Goal: Task Accomplishment & Management: Manage account settings

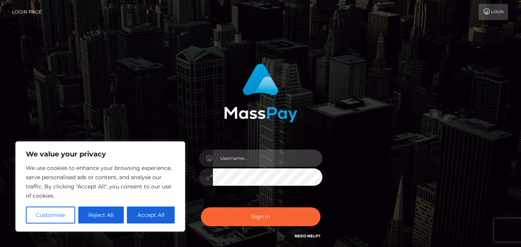
click at [272, 161] on input "text" at bounding box center [267, 158] width 109 height 17
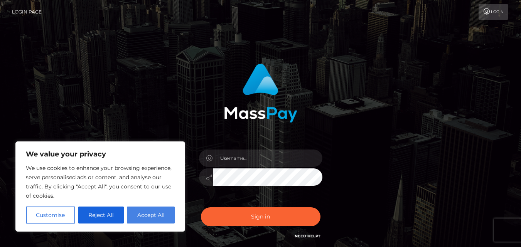
click at [152, 215] on button "Accept All" at bounding box center [151, 215] width 48 height 17
checkbox input "true"
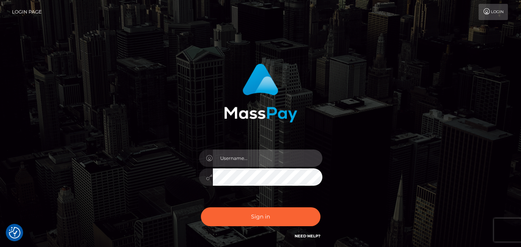
click at [281, 160] on input "text" at bounding box center [267, 158] width 109 height 17
type input "nyakallo2025@gmail.com"
click at [465, 155] on div "nyakallo2025@gmail.com Sign in" at bounding box center [260, 156] width 439 height 196
click at [209, 178] on icon at bounding box center [209, 177] width 7 height 6
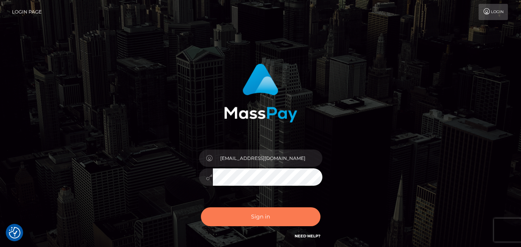
click at [266, 219] on button "Sign in" at bounding box center [260, 216] width 119 height 19
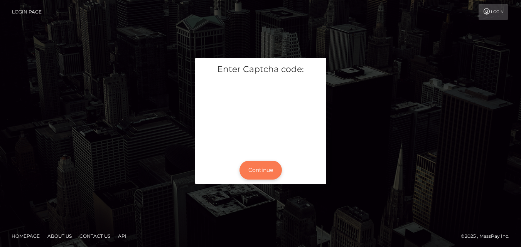
click at [262, 172] on button "Continue" at bounding box center [260, 170] width 42 height 19
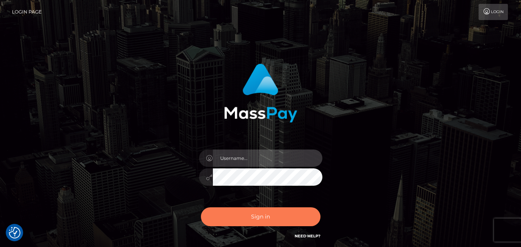
type input "[EMAIL_ADDRESS][DOMAIN_NAME]"
click at [259, 215] on button "Sign in" at bounding box center [260, 216] width 119 height 19
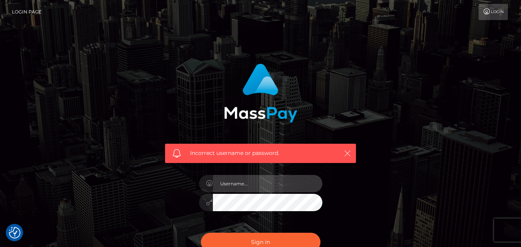
type input "[EMAIL_ADDRESS][DOMAIN_NAME]"
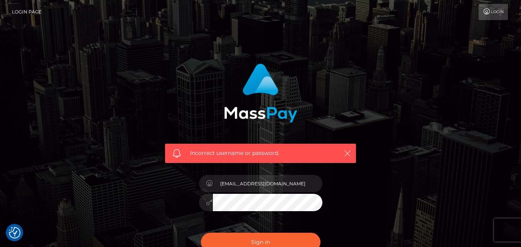
click at [351, 153] on button "button" at bounding box center [347, 153] width 10 height 10
click at [345, 151] on icon "button" at bounding box center [347, 154] width 8 height 8
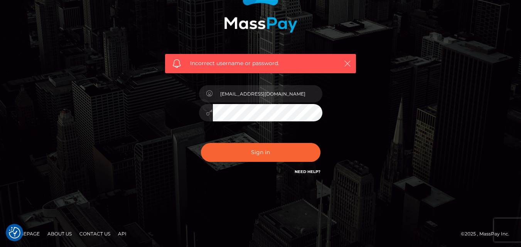
scroll to position [90, 0]
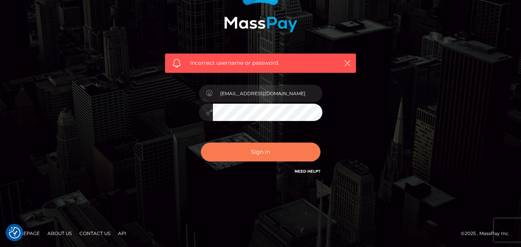
click at [257, 151] on button "Sign in" at bounding box center [260, 152] width 119 height 19
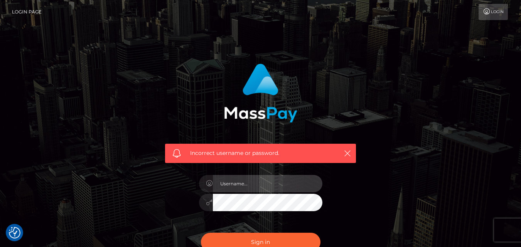
type input "[EMAIL_ADDRESS][DOMAIN_NAME]"
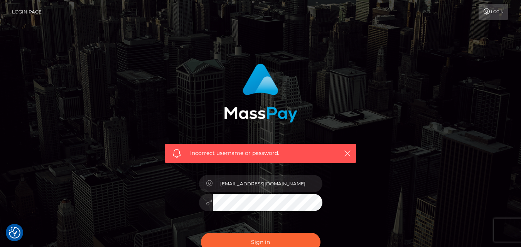
click at [352, 150] on div "Incorrect username or password." at bounding box center [260, 153] width 191 height 19
click at [16, 229] on img "Consent Preferences" at bounding box center [15, 233] width 12 height 12
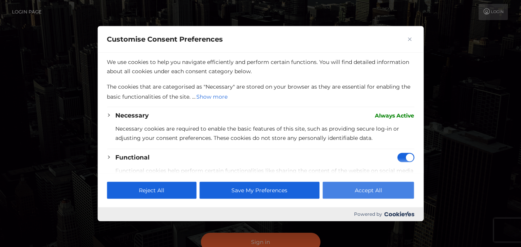
click at [380, 192] on button "Accept All" at bounding box center [368, 190] width 91 height 17
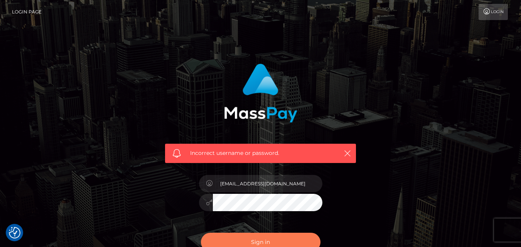
click at [275, 237] on button "Sign in" at bounding box center [260, 242] width 119 height 19
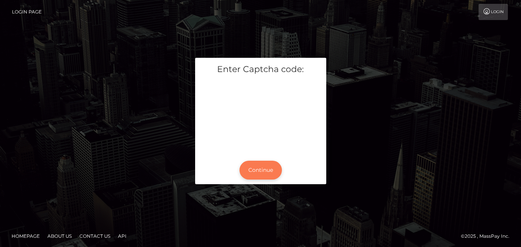
click at [262, 175] on button "Continue" at bounding box center [260, 170] width 42 height 19
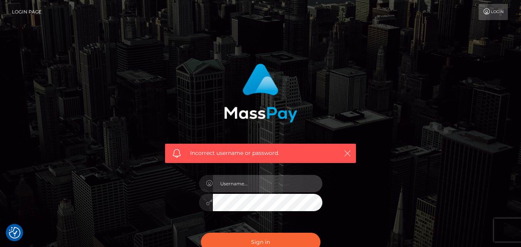
type input "[EMAIL_ADDRESS][DOMAIN_NAME]"
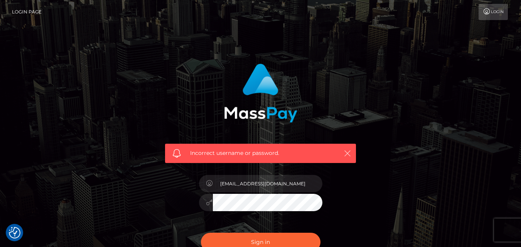
click at [345, 153] on icon "button" at bounding box center [347, 154] width 8 height 8
click at [345, 154] on icon "button" at bounding box center [347, 154] width 8 height 8
click at [344, 154] on icon "button" at bounding box center [347, 154] width 8 height 8
click at [347, 153] on icon "button" at bounding box center [347, 154] width 8 height 8
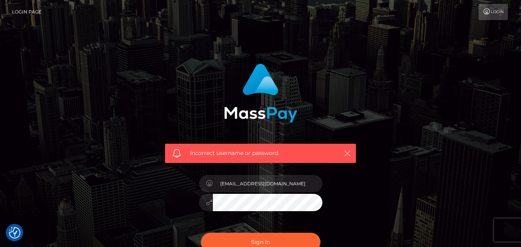
click at [343, 155] on button "button" at bounding box center [347, 153] width 10 height 10
click at [349, 151] on icon "button" at bounding box center [347, 154] width 8 height 8
click at [350, 151] on icon "button" at bounding box center [347, 154] width 8 height 8
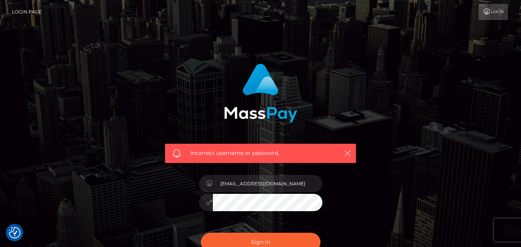
click at [350, 151] on icon "button" at bounding box center [347, 154] width 8 height 8
click at [259, 238] on button "Sign in" at bounding box center [260, 242] width 119 height 19
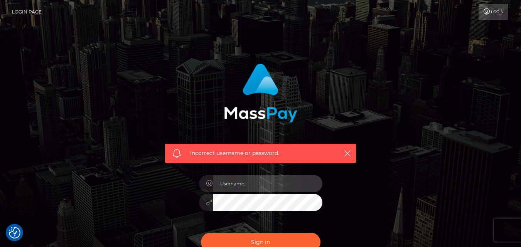
type input "[EMAIL_ADDRESS][DOMAIN_NAME]"
drag, startPoint x: 244, startPoint y: 189, endPoint x: 242, endPoint y: 193, distance: 4.3
click at [242, 193] on div "[EMAIL_ADDRESS][DOMAIN_NAME]" at bounding box center [260, 198] width 135 height 59
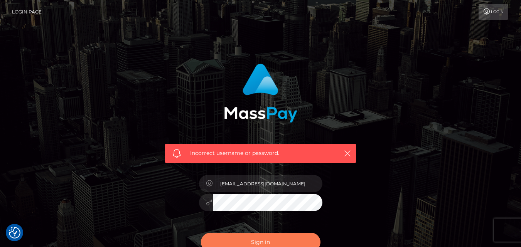
click at [272, 243] on button "Sign in" at bounding box center [260, 242] width 119 height 19
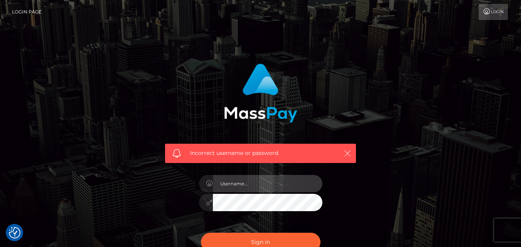
type input "[EMAIL_ADDRESS][DOMAIN_NAME]"
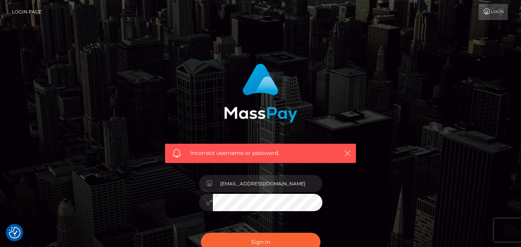
click at [343, 150] on button "button" at bounding box center [347, 153] width 10 height 10
click at [351, 155] on icon "button" at bounding box center [347, 154] width 8 height 8
click at [350, 155] on icon "button" at bounding box center [347, 154] width 8 height 8
click at [489, 12] on link "Login" at bounding box center [492, 12] width 29 height 16
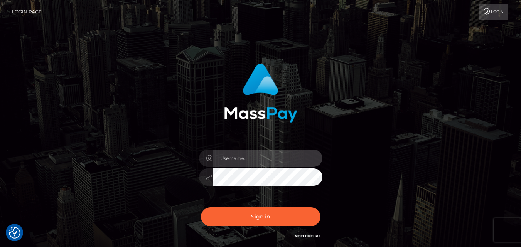
type input "[EMAIL_ADDRESS][DOMAIN_NAME]"
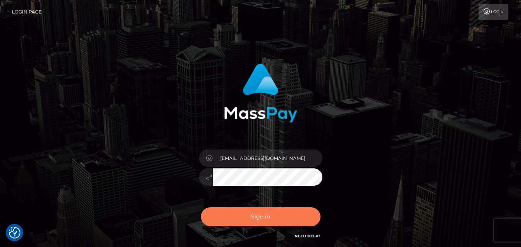
click at [261, 215] on button "Sign in" at bounding box center [260, 216] width 119 height 19
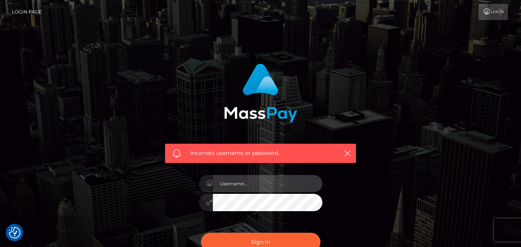
type input "[EMAIL_ADDRESS][DOMAIN_NAME]"
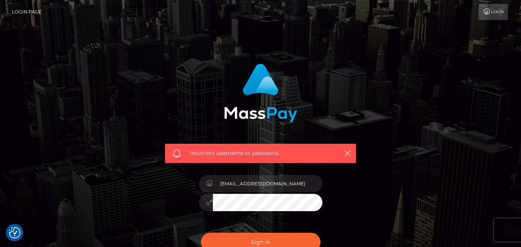
drag, startPoint x: 304, startPoint y: 122, endPoint x: 230, endPoint y: 64, distance: 94.1
click at [305, 110] on div "Incorrect username or password." at bounding box center [260, 110] width 202 height 105
drag, startPoint x: 230, startPoint y: 64, endPoint x: 486, endPoint y: 58, distance: 255.6
click at [488, 57] on div "Incorrect username or password. [EMAIL_ADDRESS][DOMAIN_NAME]" at bounding box center [260, 168] width 521 height 337
click at [498, 155] on div "Incorrect username or password. nyakallo2025@gmail.com" at bounding box center [260, 168] width 521 height 337
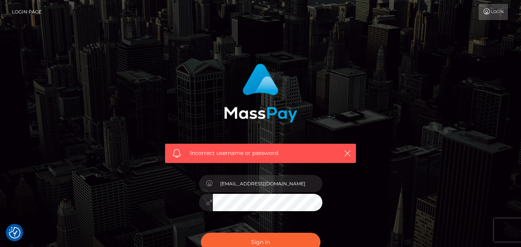
click at [403, 220] on div "Incorrect username or password. nyakallo2025@gmail.com" at bounding box center [260, 169] width 439 height 222
click at [269, 242] on button "Sign in" at bounding box center [260, 242] width 119 height 19
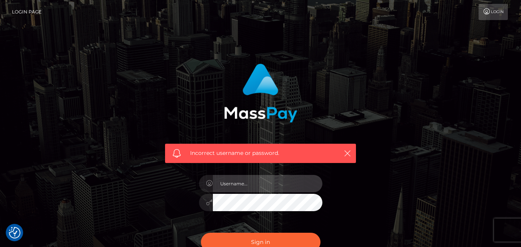
type input "[EMAIL_ADDRESS][DOMAIN_NAME]"
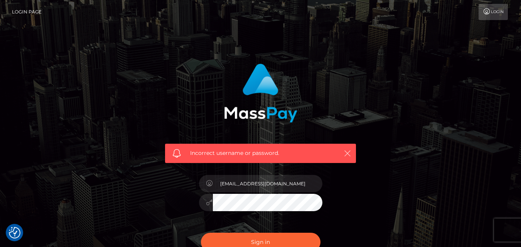
click at [353, 149] on div "Incorrect username or password." at bounding box center [260, 153] width 191 height 19
click at [342, 152] on div "Incorrect username or password." at bounding box center [260, 153] width 191 height 19
click at [347, 153] on icon "button" at bounding box center [347, 154] width 8 height 8
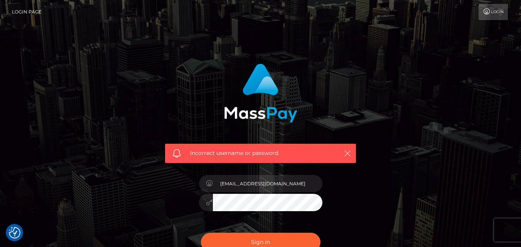
click at [347, 153] on icon "button" at bounding box center [347, 154] width 8 height 8
click at [25, 13] on link "Login Page" at bounding box center [27, 12] width 30 height 16
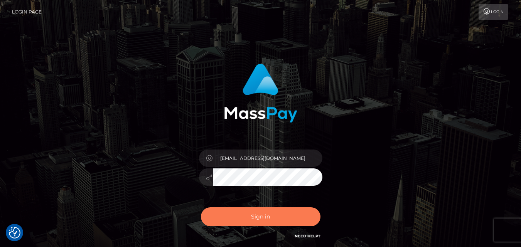
click at [270, 215] on button "Sign in" at bounding box center [260, 216] width 119 height 19
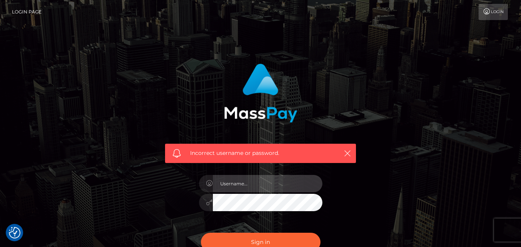
type input "[EMAIL_ADDRESS][DOMAIN_NAME]"
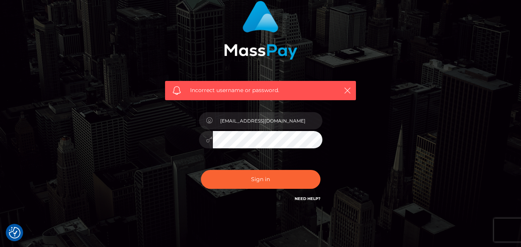
scroll to position [77, 0]
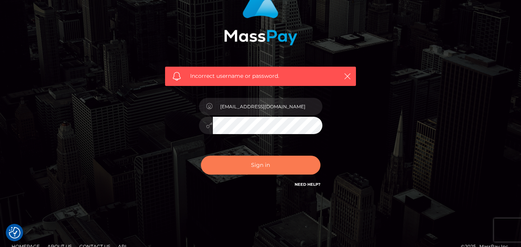
click at [265, 161] on button "Sign in" at bounding box center [260, 165] width 119 height 19
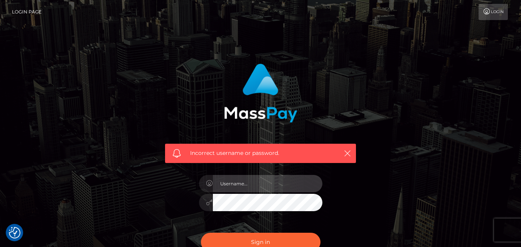
type input "[EMAIL_ADDRESS][DOMAIN_NAME]"
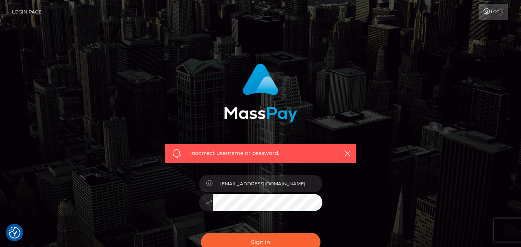
click at [500, 7] on link "Login" at bounding box center [492, 12] width 29 height 16
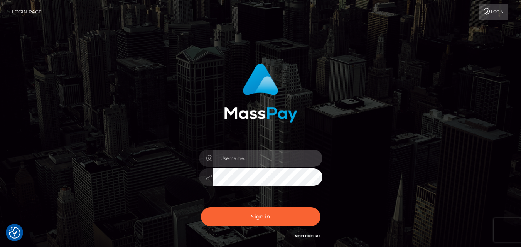
type input "[EMAIL_ADDRESS][DOMAIN_NAME]"
click at [495, 9] on link "Login" at bounding box center [492, 12] width 29 height 16
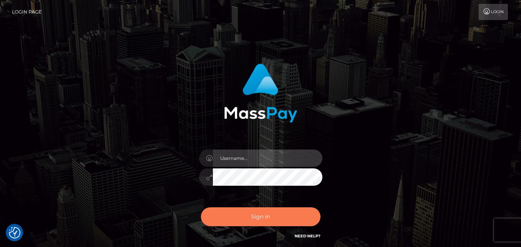
type input "[EMAIL_ADDRESS][DOMAIN_NAME]"
click at [278, 214] on button "Sign in" at bounding box center [260, 216] width 119 height 19
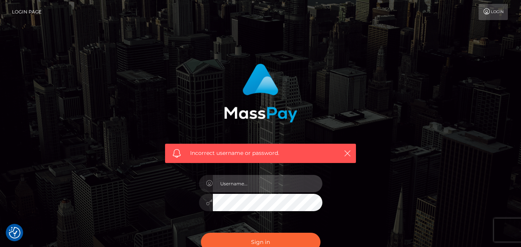
type input "[EMAIL_ADDRESS][DOMAIN_NAME]"
click at [225, 183] on input "[EMAIL_ADDRESS][DOMAIN_NAME]" at bounding box center [267, 183] width 109 height 17
click at [224, 183] on input "[EMAIL_ADDRESS][DOMAIN_NAME]" at bounding box center [267, 183] width 109 height 17
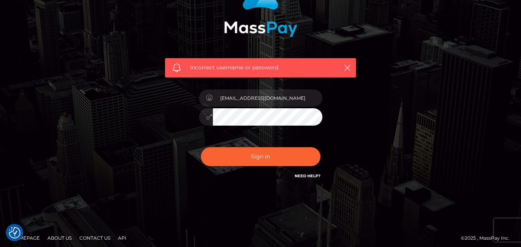
scroll to position [90, 0]
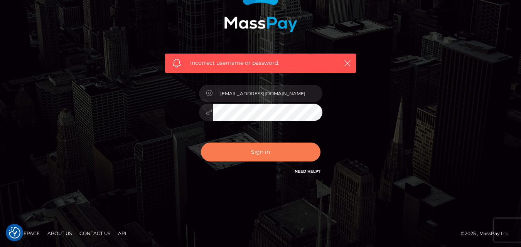
click at [261, 146] on button "Sign in" at bounding box center [260, 152] width 119 height 19
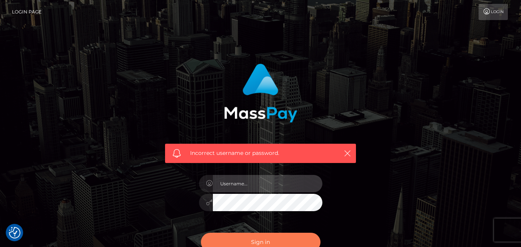
type input "[EMAIL_ADDRESS][DOMAIN_NAME]"
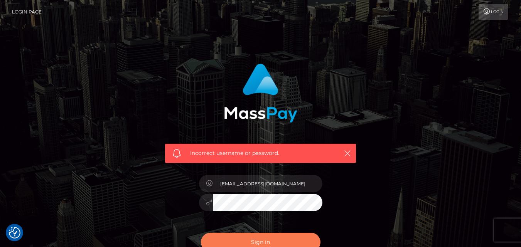
click at [279, 238] on button "Sign in" at bounding box center [260, 242] width 119 height 19
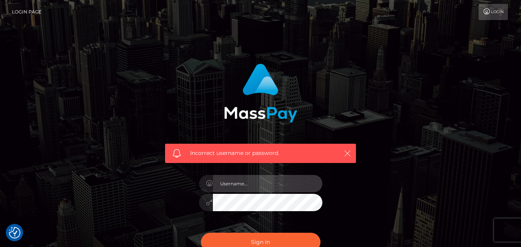
type input "[EMAIL_ADDRESS][DOMAIN_NAME]"
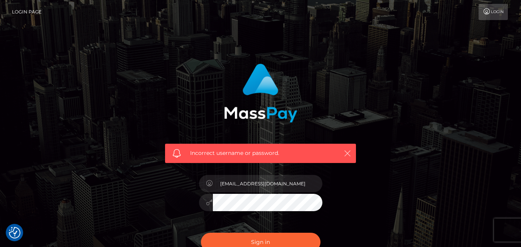
click at [347, 151] on icon "button" at bounding box center [347, 154] width 8 height 8
click at [346, 152] on icon "button" at bounding box center [347, 154] width 8 height 8
click at [347, 152] on icon "button" at bounding box center [347, 154] width 8 height 8
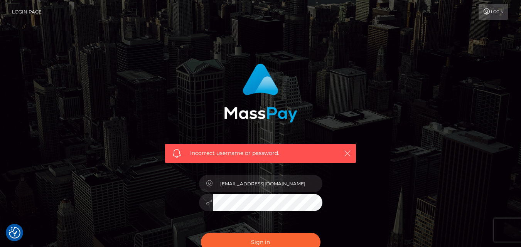
click at [347, 152] on icon "button" at bounding box center [347, 154] width 8 height 8
click at [256, 238] on button "Sign in" at bounding box center [260, 242] width 119 height 19
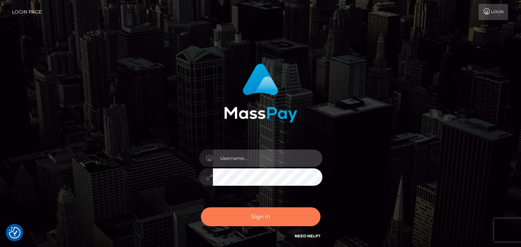
type input "[EMAIL_ADDRESS][DOMAIN_NAME]"
click at [252, 209] on button "Sign in" at bounding box center [260, 216] width 119 height 19
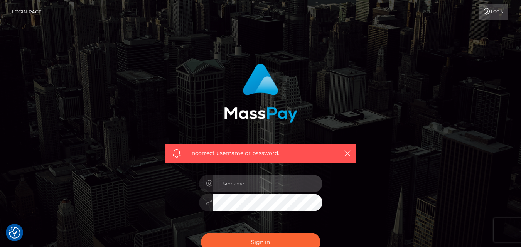
type input "[EMAIL_ADDRESS][DOMAIN_NAME]"
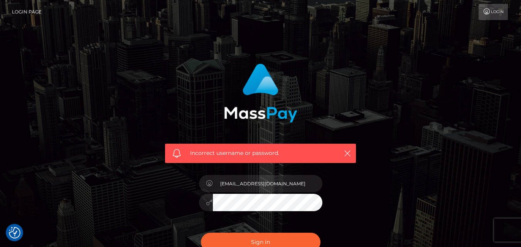
click at [353, 149] on div "Incorrect username or password." at bounding box center [260, 153] width 191 height 19
click at [342, 155] on div "Incorrect username or password." at bounding box center [260, 153] width 191 height 19
click at [345, 155] on icon "button" at bounding box center [347, 154] width 8 height 8
click at [346, 155] on icon "button" at bounding box center [347, 154] width 8 height 8
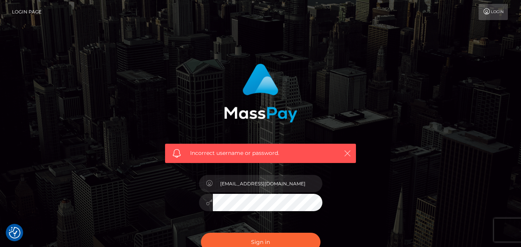
click at [347, 155] on icon "button" at bounding box center [347, 154] width 8 height 8
click at [348, 154] on icon "button" at bounding box center [347, 154] width 8 height 8
click at [348, 153] on icon "button" at bounding box center [347, 154] width 8 height 8
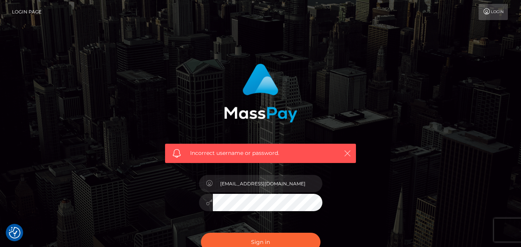
click at [348, 151] on icon "button" at bounding box center [347, 154] width 8 height 8
click at [348, 150] on icon "button" at bounding box center [347, 154] width 8 height 8
click at [179, 149] on span at bounding box center [176, 153] width 8 height 8
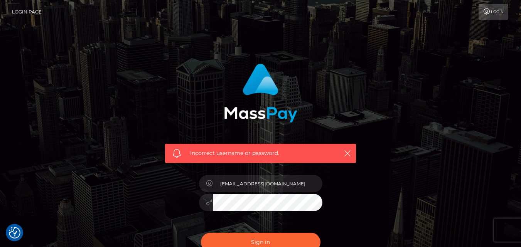
click at [179, 152] on span at bounding box center [176, 153] width 8 height 8
drag, startPoint x: 179, startPoint y: 153, endPoint x: 370, endPoint y: 186, distance: 194.0
click at [181, 155] on div "Incorrect username or password." at bounding box center [260, 153] width 191 height 19
click at [349, 153] on icon "button" at bounding box center [347, 154] width 8 height 8
click at [348, 153] on icon "button" at bounding box center [347, 154] width 8 height 8
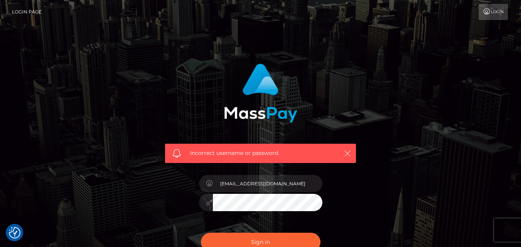
click at [348, 153] on icon "button" at bounding box center [347, 154] width 8 height 8
